Goal: Task Accomplishment & Management: Manage account settings

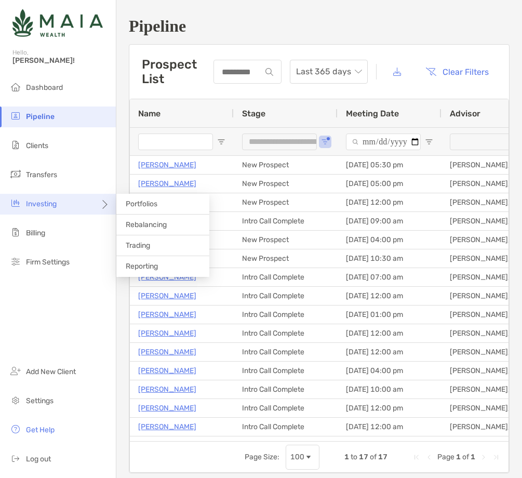
click at [50, 203] on span "Investing" at bounding box center [41, 203] width 31 height 9
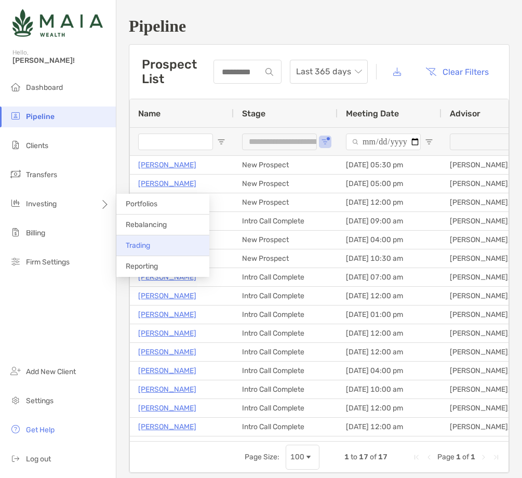
click at [162, 240] on li "Trading" at bounding box center [162, 245] width 93 height 21
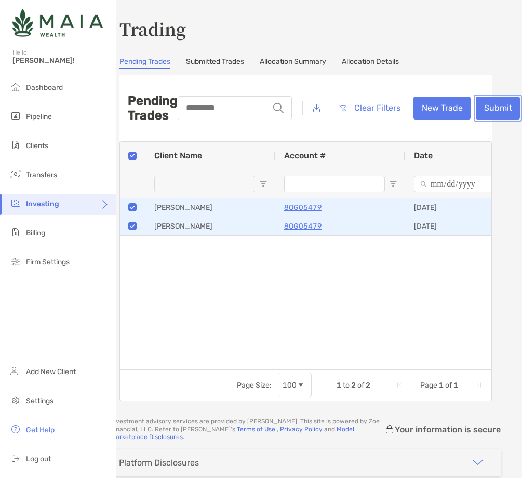
click at [496, 110] on button "Submit" at bounding box center [498, 108] width 44 height 23
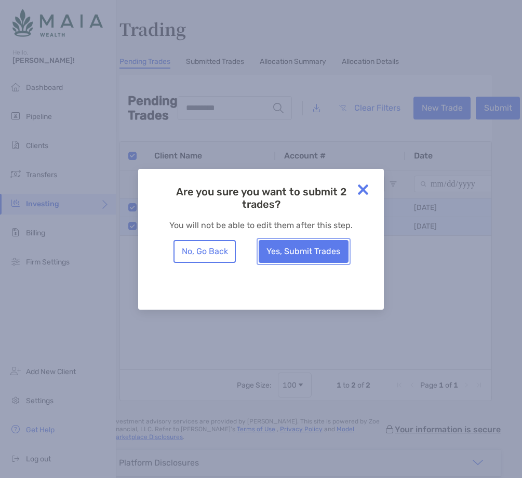
click at [328, 248] on button "Yes, Submit Trades" at bounding box center [304, 251] width 90 height 23
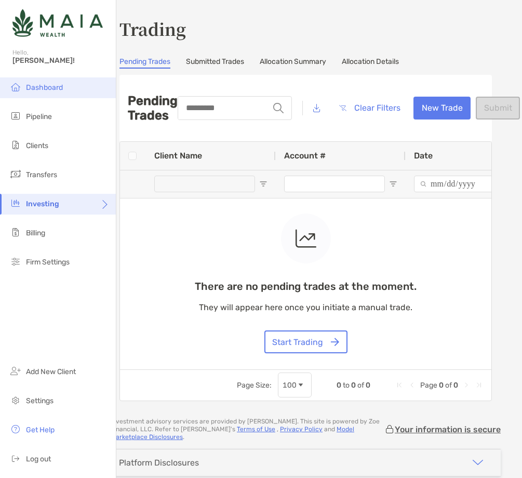
click at [79, 90] on li "Dashboard" at bounding box center [58, 87] width 116 height 21
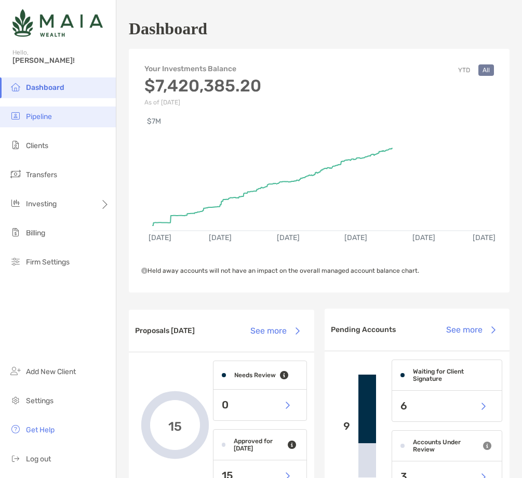
click at [43, 120] on span "Pipeline" at bounding box center [39, 116] width 26 height 9
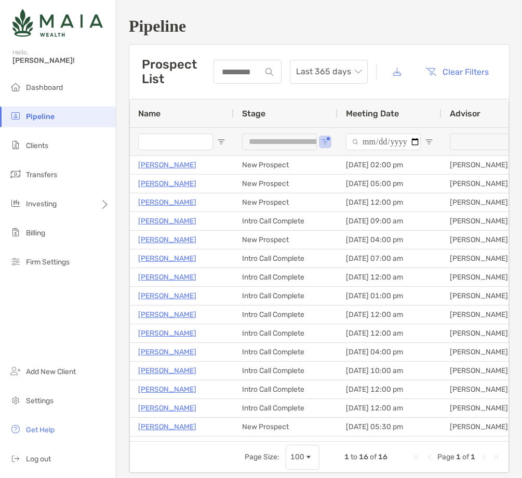
click at [167, 143] on input "Name Filter Input" at bounding box center [175, 141] width 75 height 17
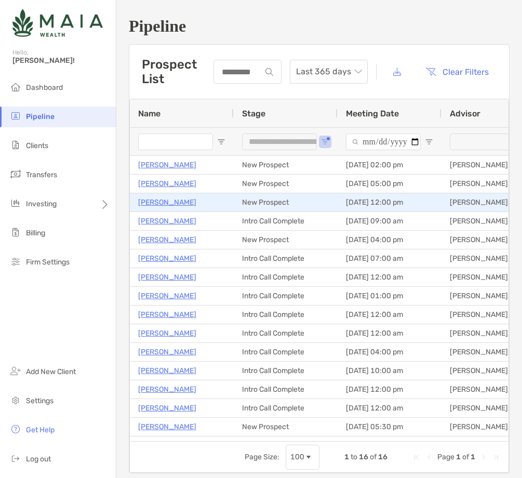
click at [184, 203] on p "[PERSON_NAME]" at bounding box center [167, 202] width 58 height 13
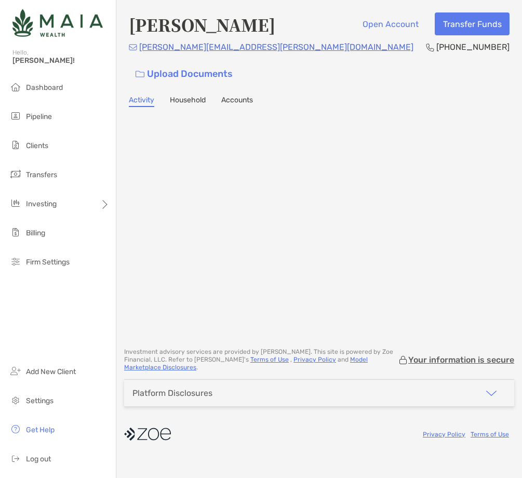
click at [212, 23] on h4 "[PERSON_NAME]" at bounding box center [202, 24] width 146 height 24
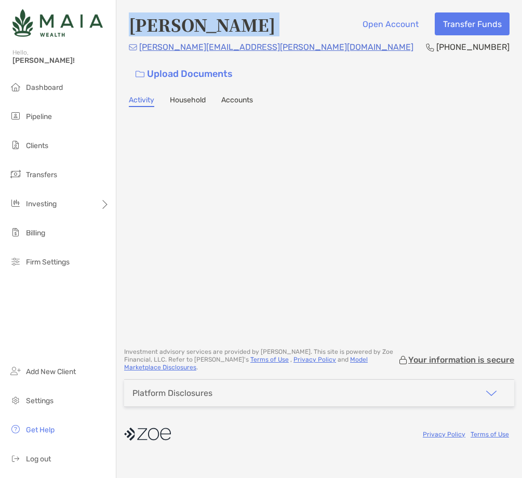
click at [212, 23] on h4 "[PERSON_NAME]" at bounding box center [202, 24] width 146 height 24
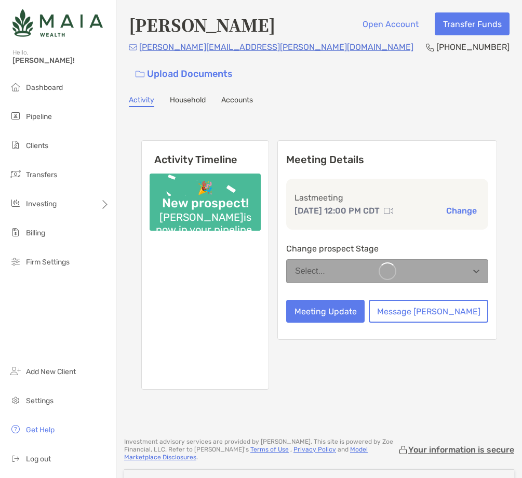
click at [212, 23] on h4 "[PERSON_NAME]" at bounding box center [202, 24] width 146 height 24
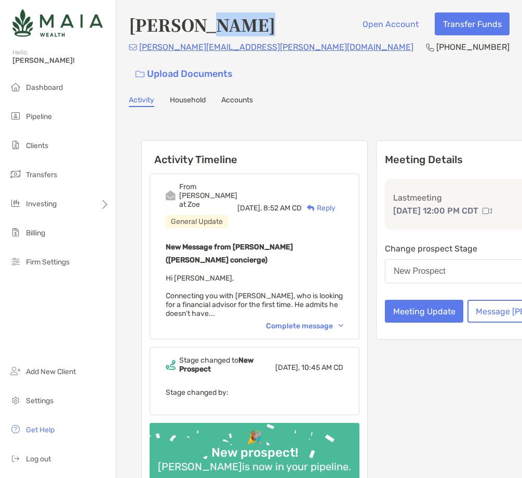
click at [212, 23] on h4 "[PERSON_NAME]" at bounding box center [202, 24] width 146 height 24
copy h4 "[PERSON_NAME]"
click at [298, 321] on div "Complete message" at bounding box center [304, 325] width 77 height 9
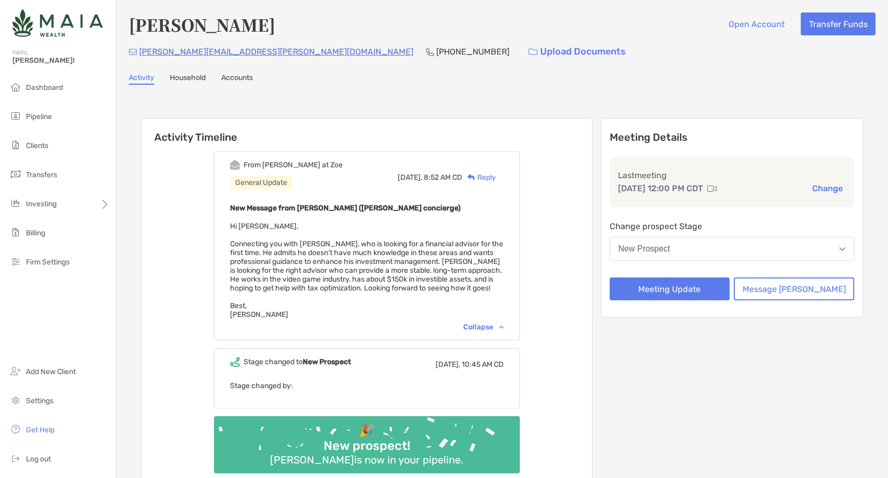
click at [521, 248] on button "New Prospect" at bounding box center [732, 249] width 245 height 24
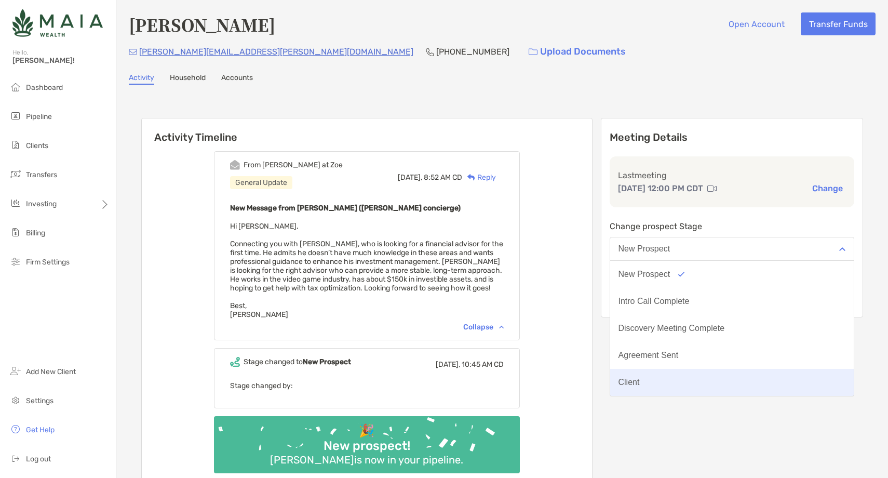
scroll to position [81, 0]
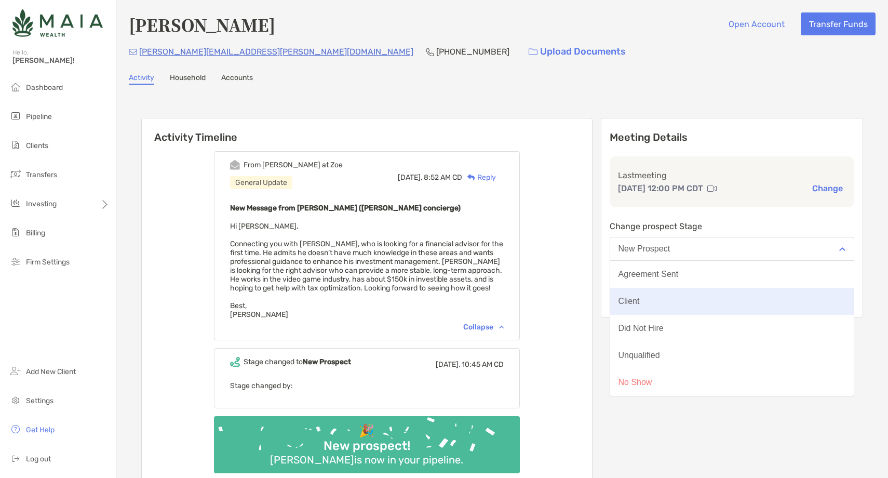
click at [521, 376] on button "No Show" at bounding box center [732, 382] width 244 height 27
